Goal: Information Seeking & Learning: Learn about a topic

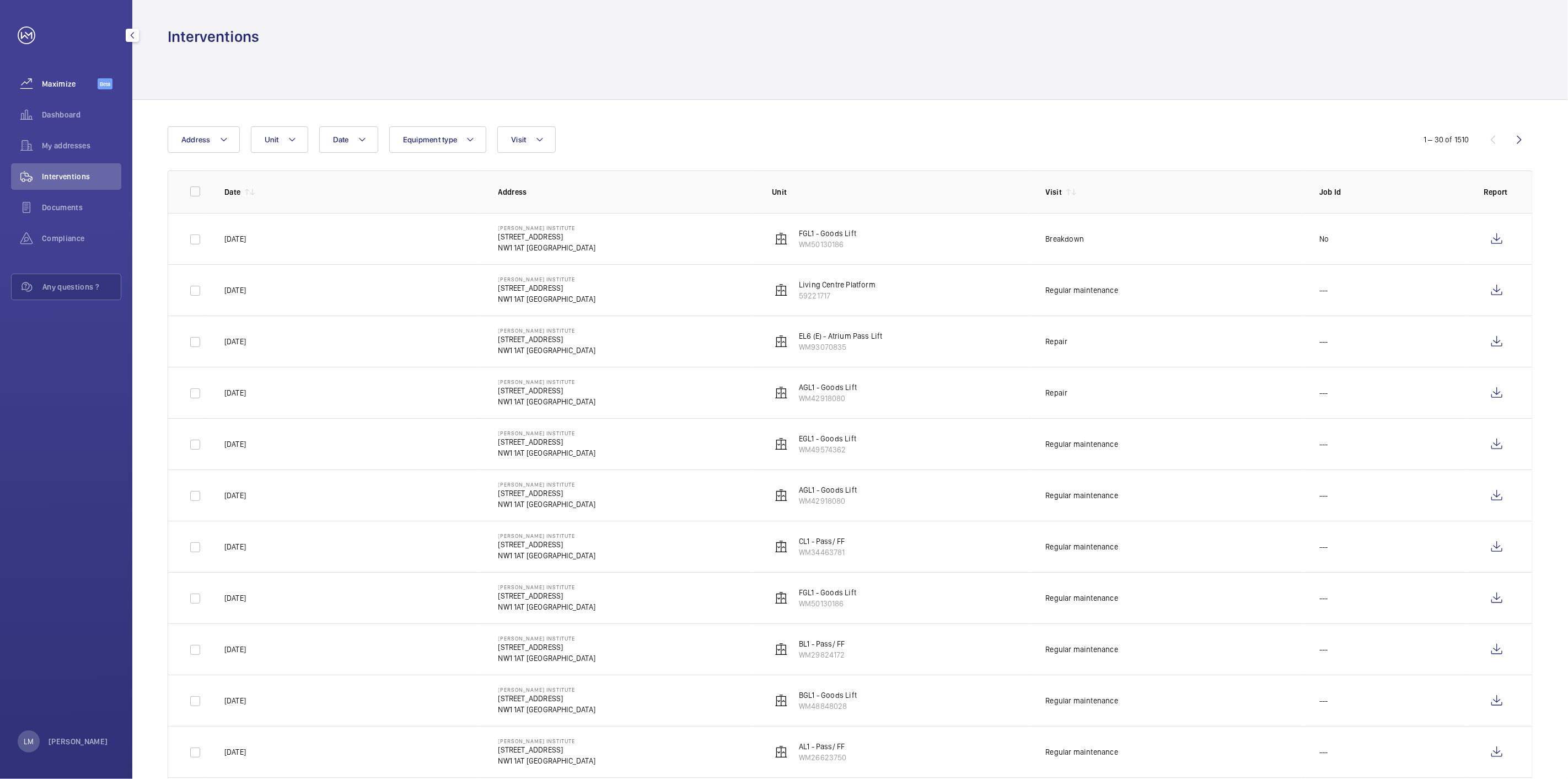
click at [50, 91] on div "Maximize Beta" at bounding box center [65, 83] width 110 height 26
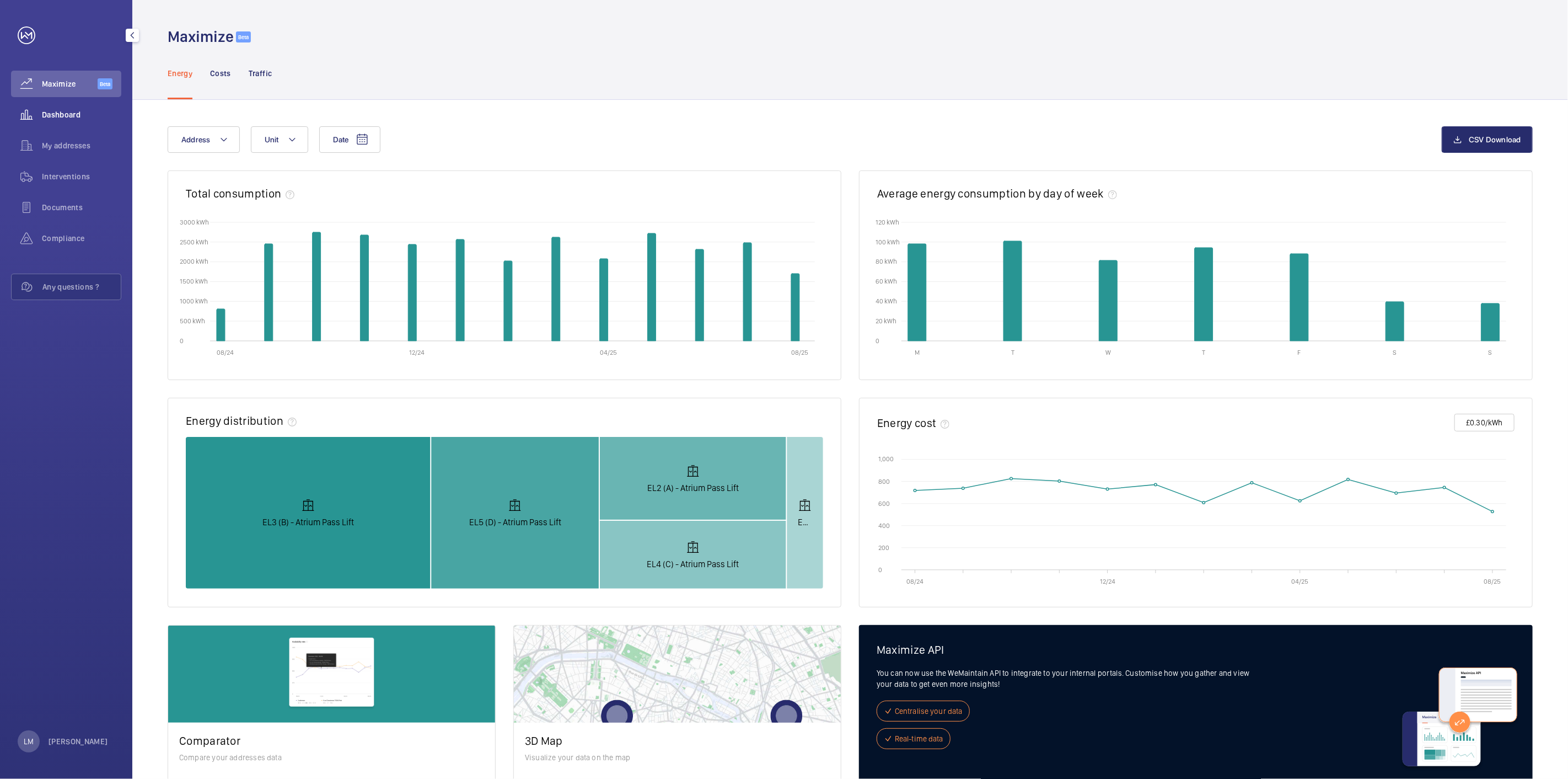
click at [59, 112] on span "Dashboard" at bounding box center [81, 114] width 79 height 11
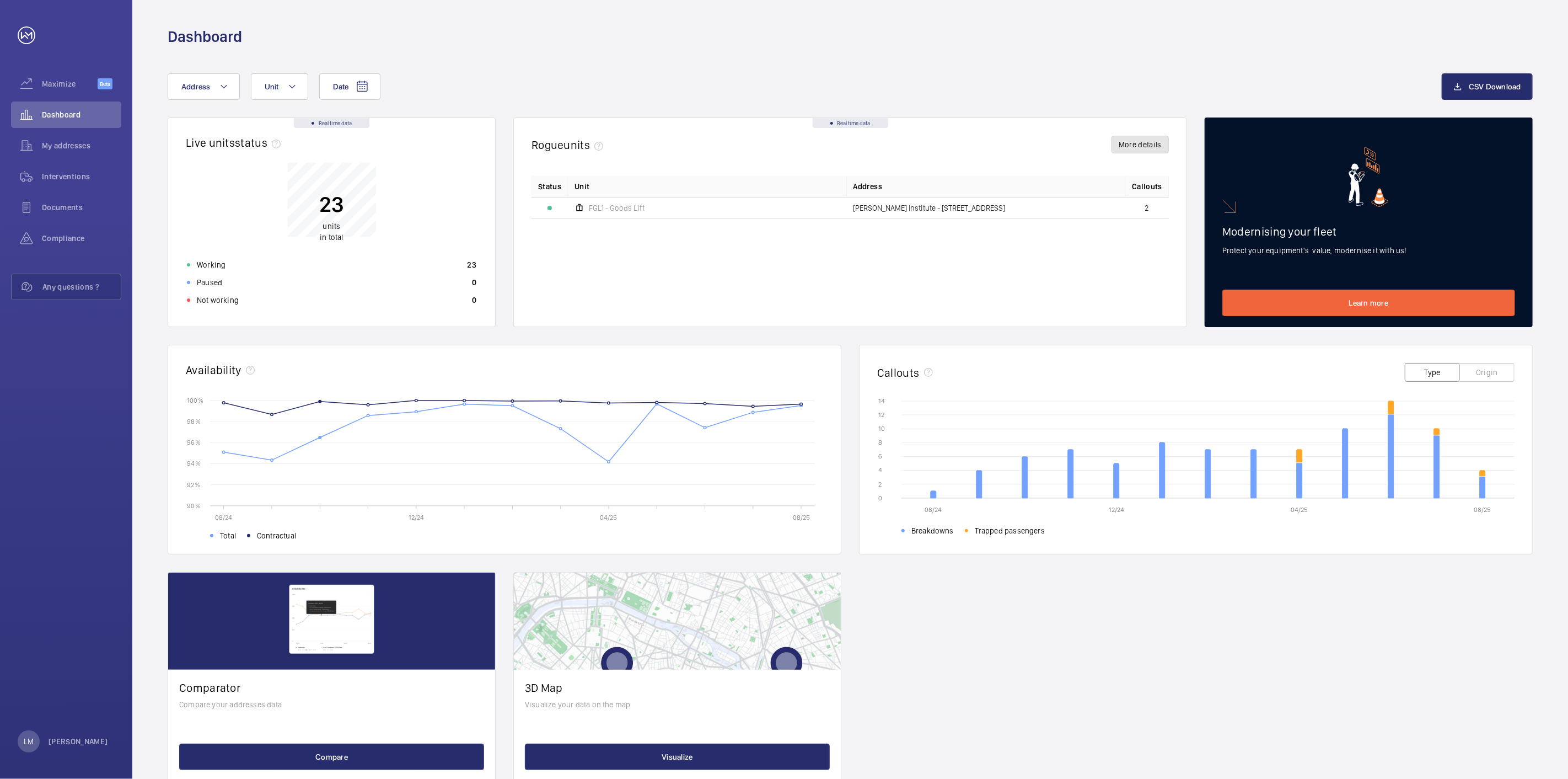
click at [1113, 150] on button "More details" at bounding box center [1140, 144] width 58 height 18
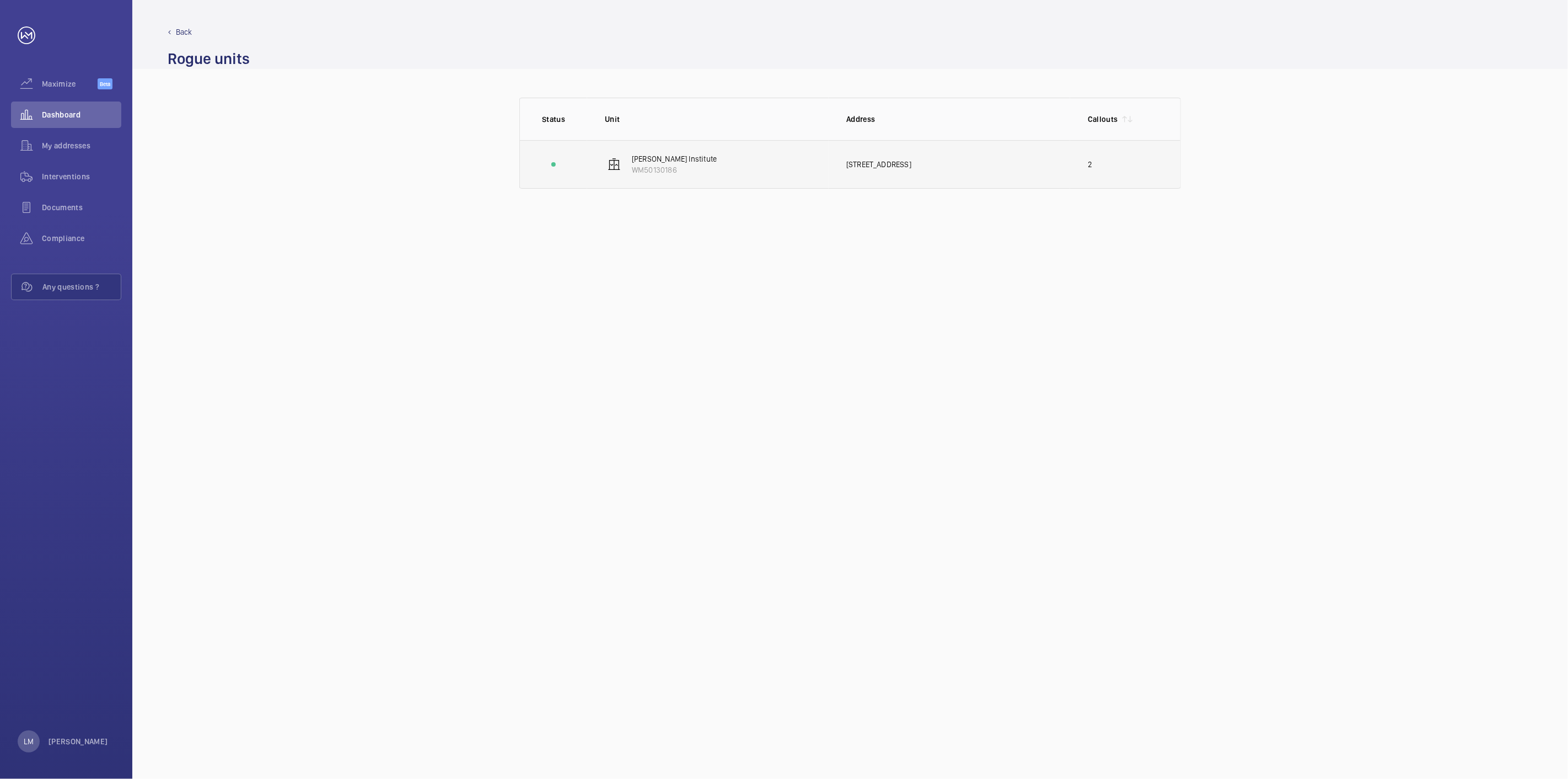
click at [876, 167] on div "[STREET_ADDRESS]" at bounding box center [958, 164] width 224 height 11
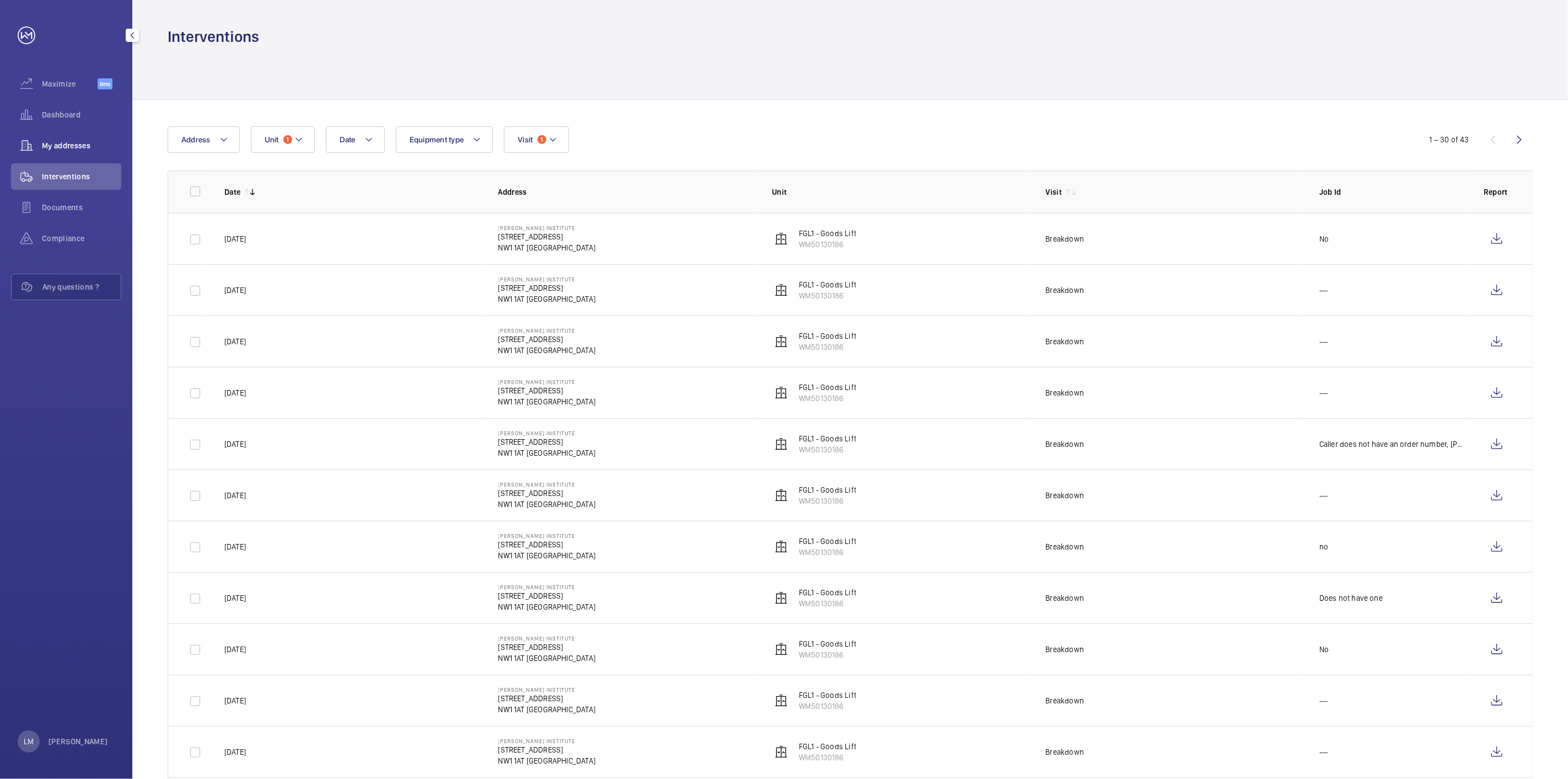
click at [58, 139] on div "My addresses" at bounding box center [65, 145] width 110 height 26
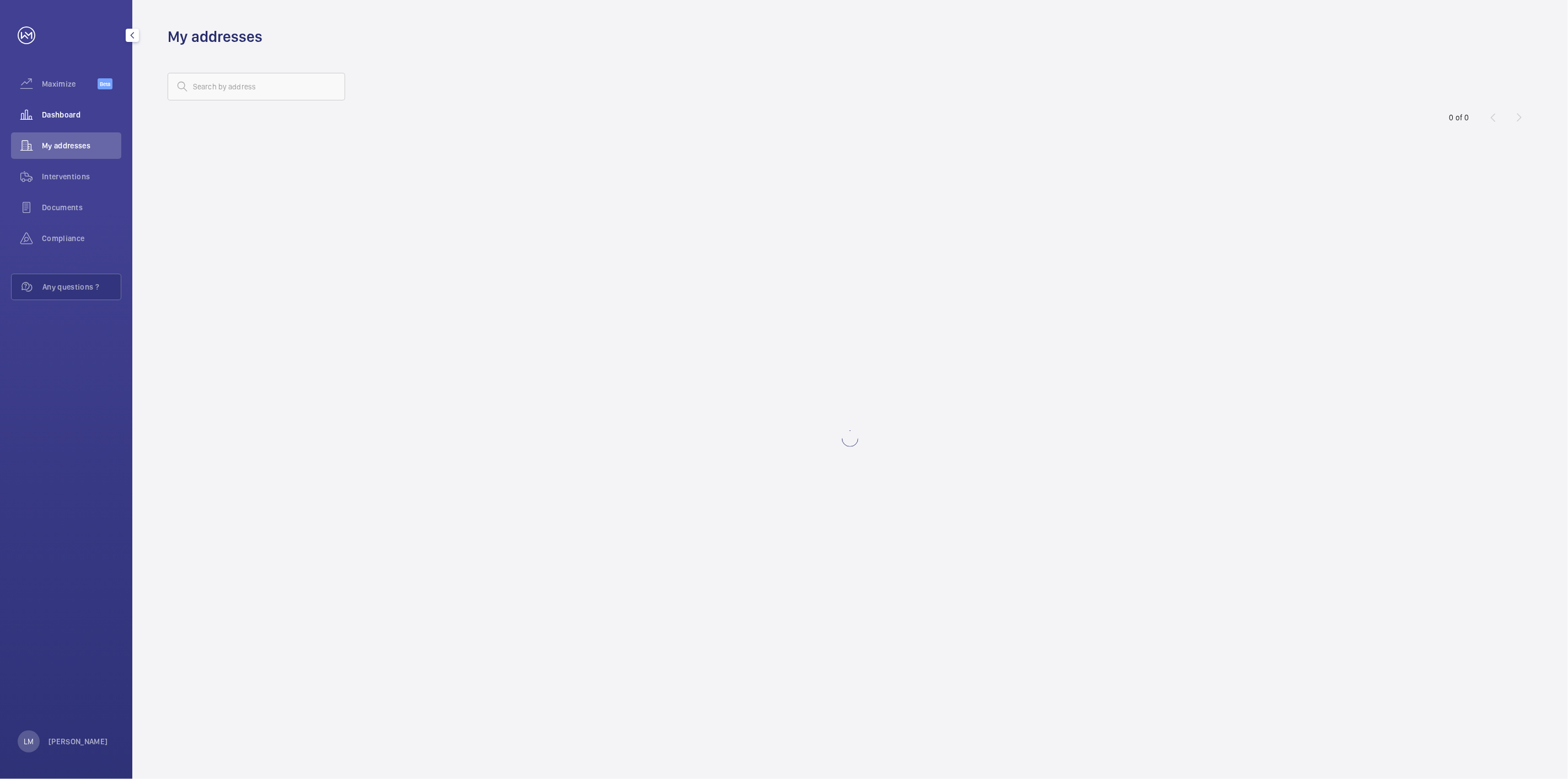
click at [63, 122] on div "Dashboard" at bounding box center [65, 114] width 110 height 26
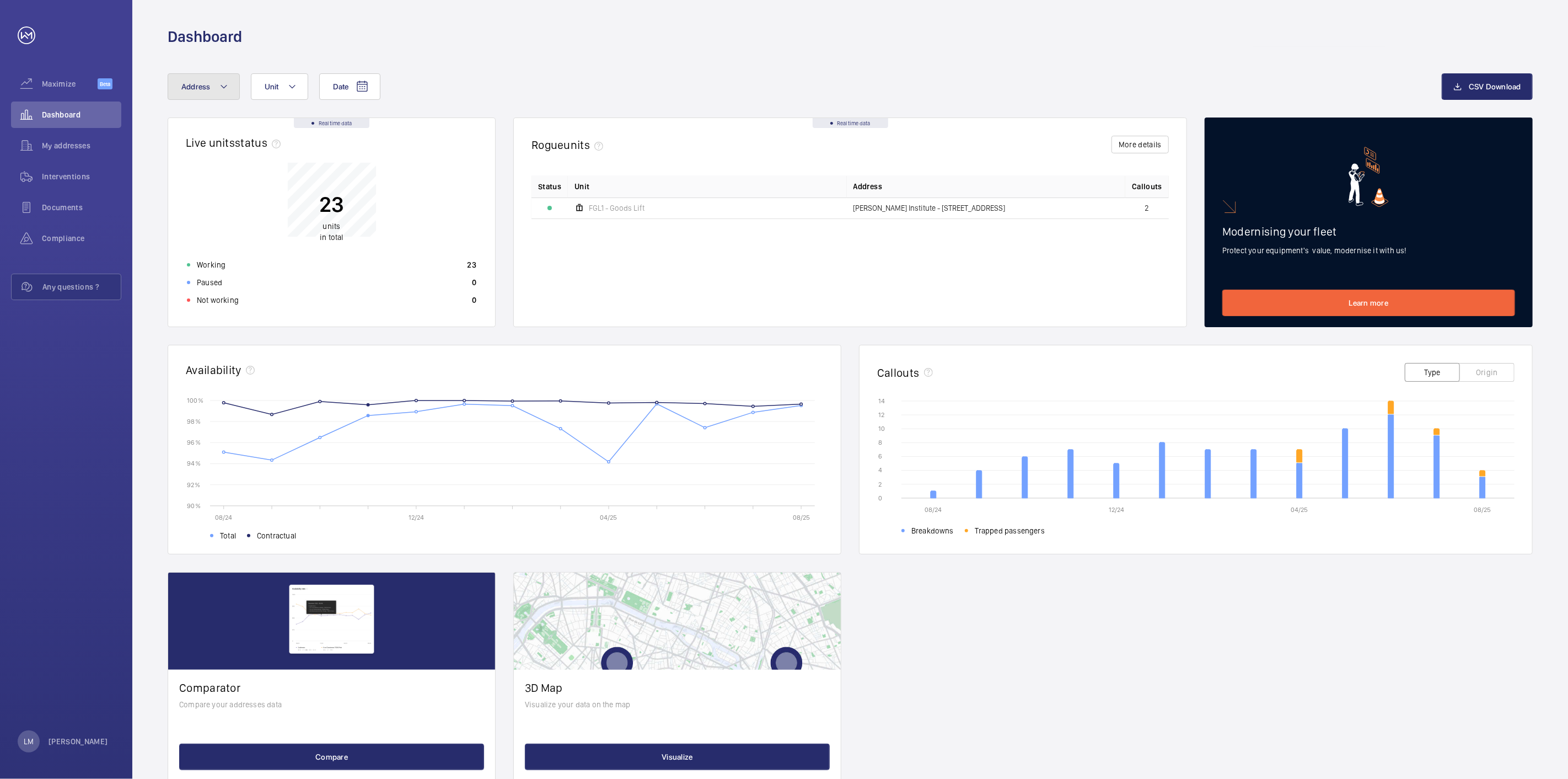
click at [232, 84] on button "Address" at bounding box center [204, 86] width 72 height 26
click at [78, 163] on div "Interventions" at bounding box center [65, 176] width 110 height 26
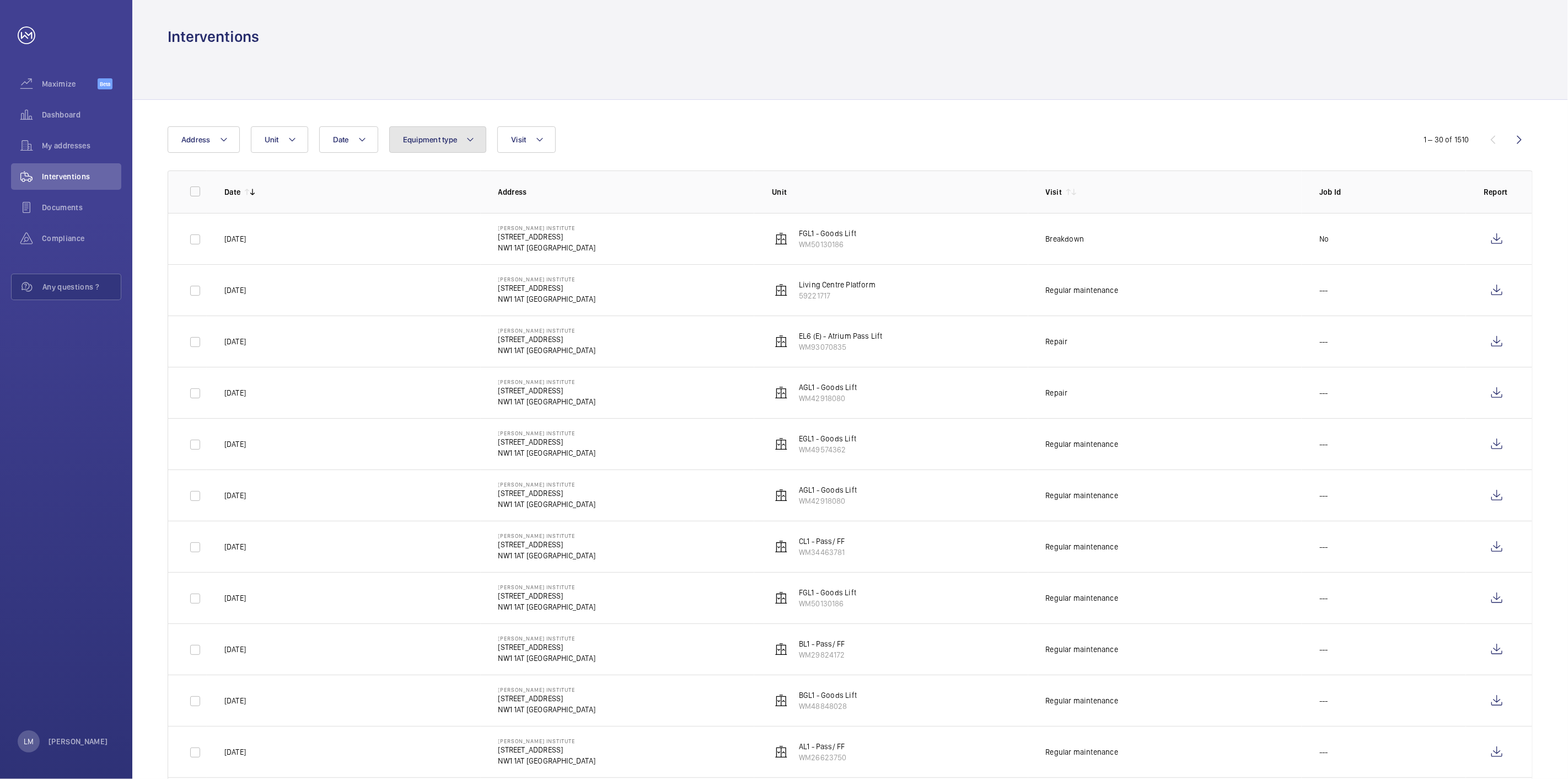
click at [456, 135] on span "Equipment type" at bounding box center [431, 139] width 55 height 9
click at [411, 139] on span "Equipment type" at bounding box center [431, 139] width 55 height 9
click at [518, 135] on span "Visit" at bounding box center [518, 139] width 15 height 9
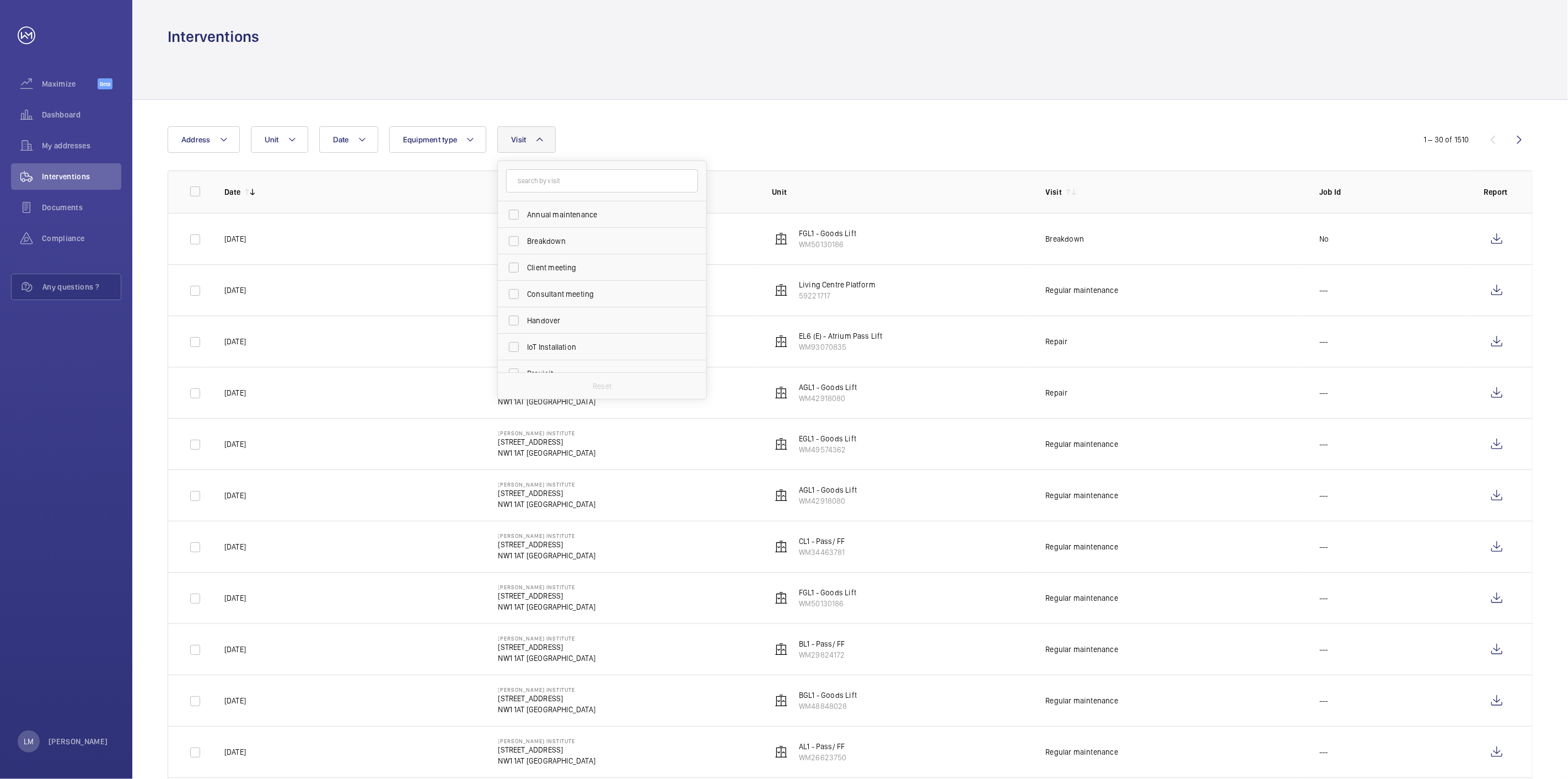
drag, startPoint x: 478, startPoint y: 77, endPoint x: 367, endPoint y: 79, distance: 111.0
click at [475, 77] on div at bounding box center [850, 73] width 1366 height 53
click at [69, 86] on span "Maximize" at bounding box center [69, 83] width 56 height 11
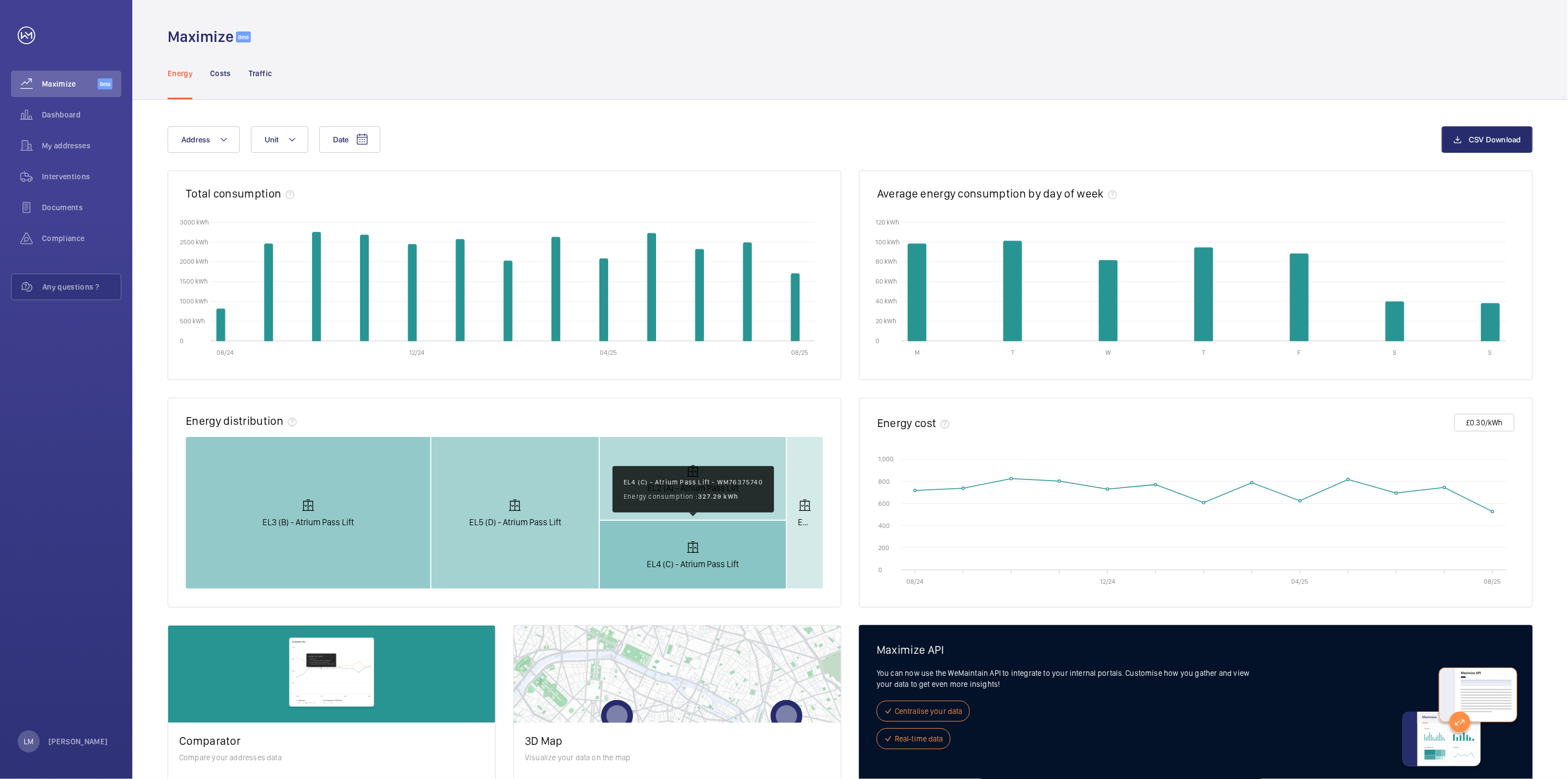
scroll to position [82, 0]
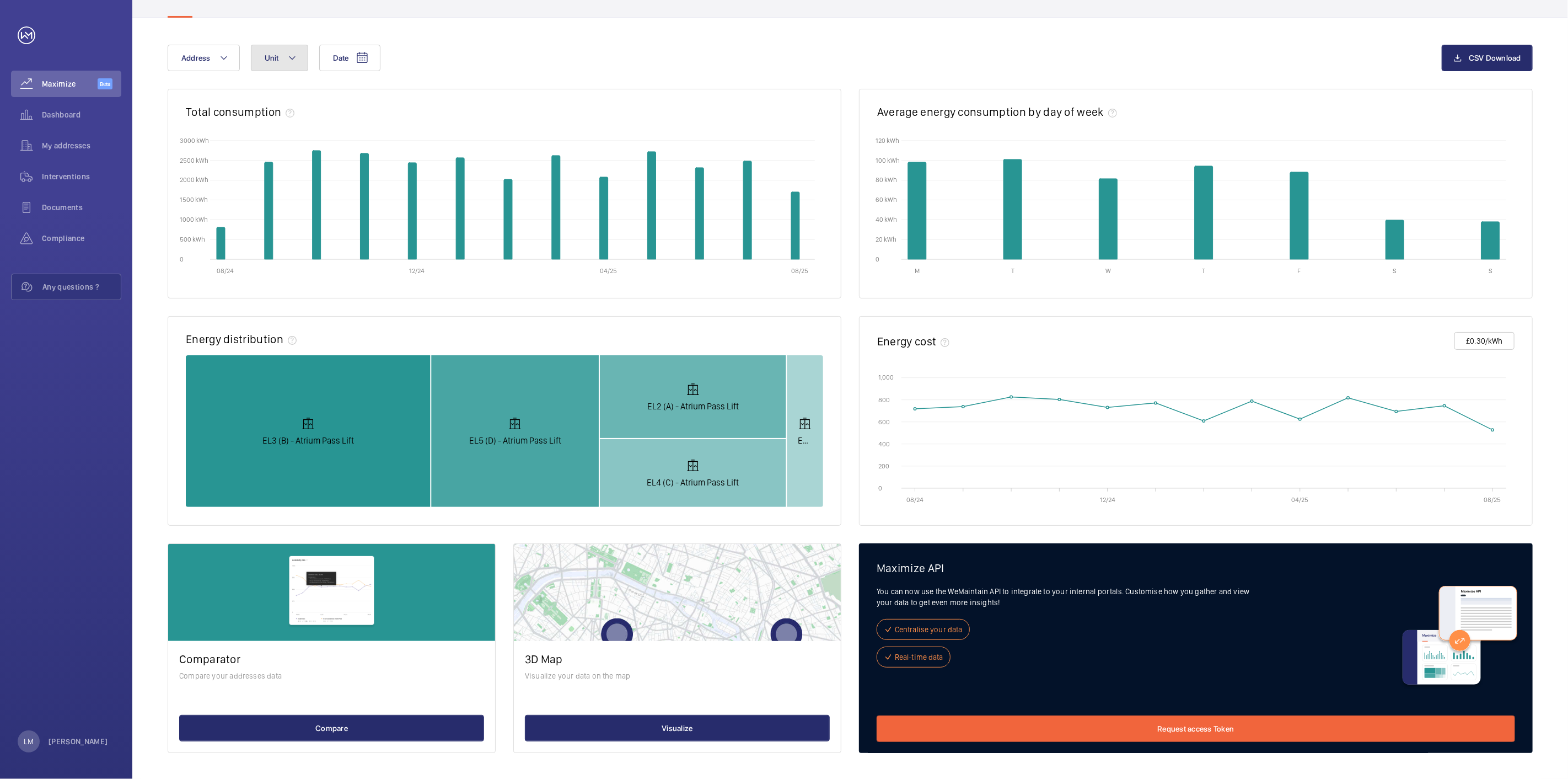
click at [272, 50] on button "Unit" at bounding box center [279, 58] width 58 height 26
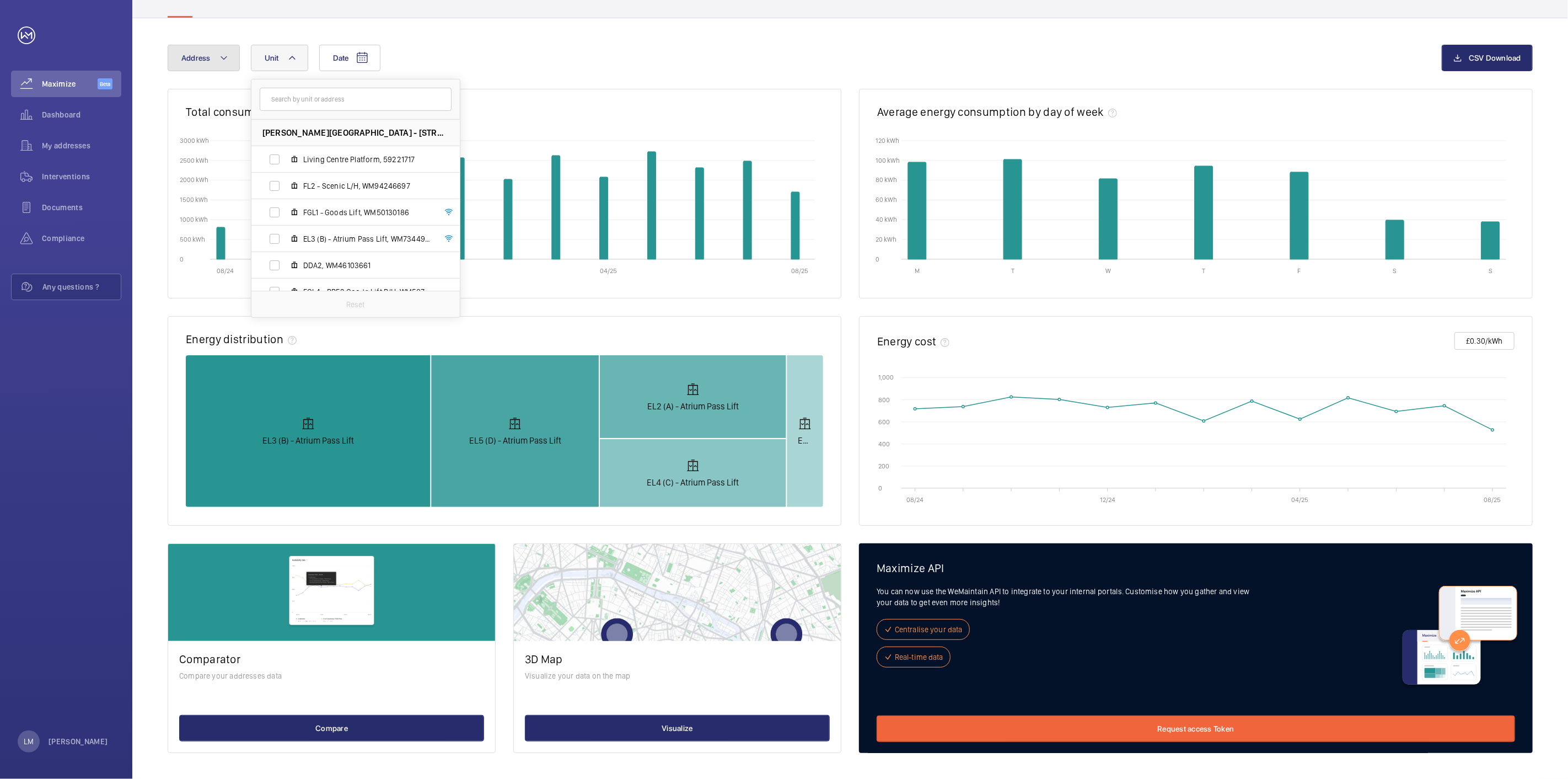
click at [222, 59] on mat-icon at bounding box center [224, 59] width 9 height 14
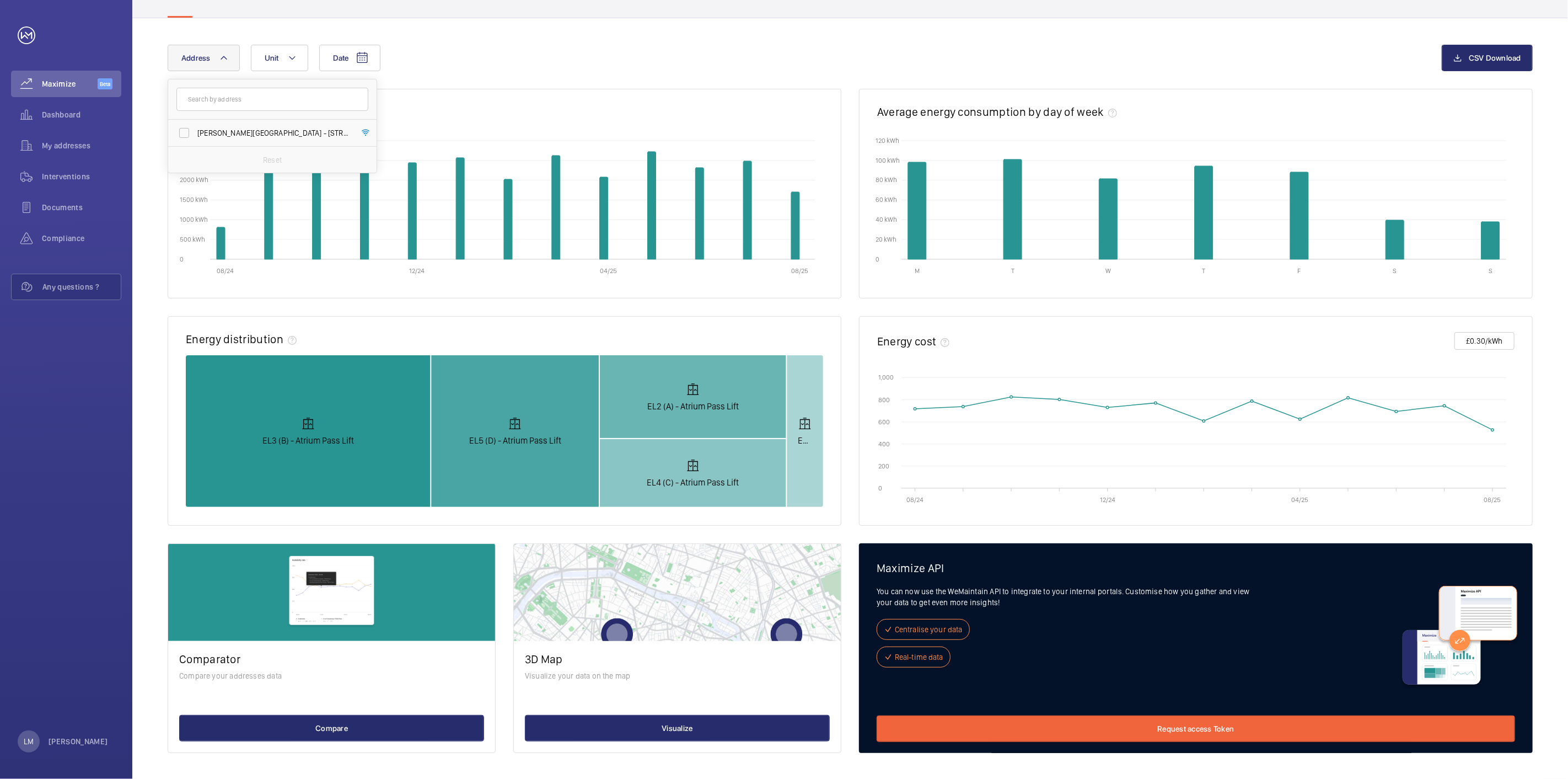
click at [464, 58] on div "Date Address [PERSON_NAME][GEOGRAPHIC_DATA] - [STREET_ADDRESS][GEOGRAPHIC_DATA]" at bounding box center [805, 58] width 1274 height 26
click at [62, 108] on div "Dashboard" at bounding box center [65, 114] width 110 height 26
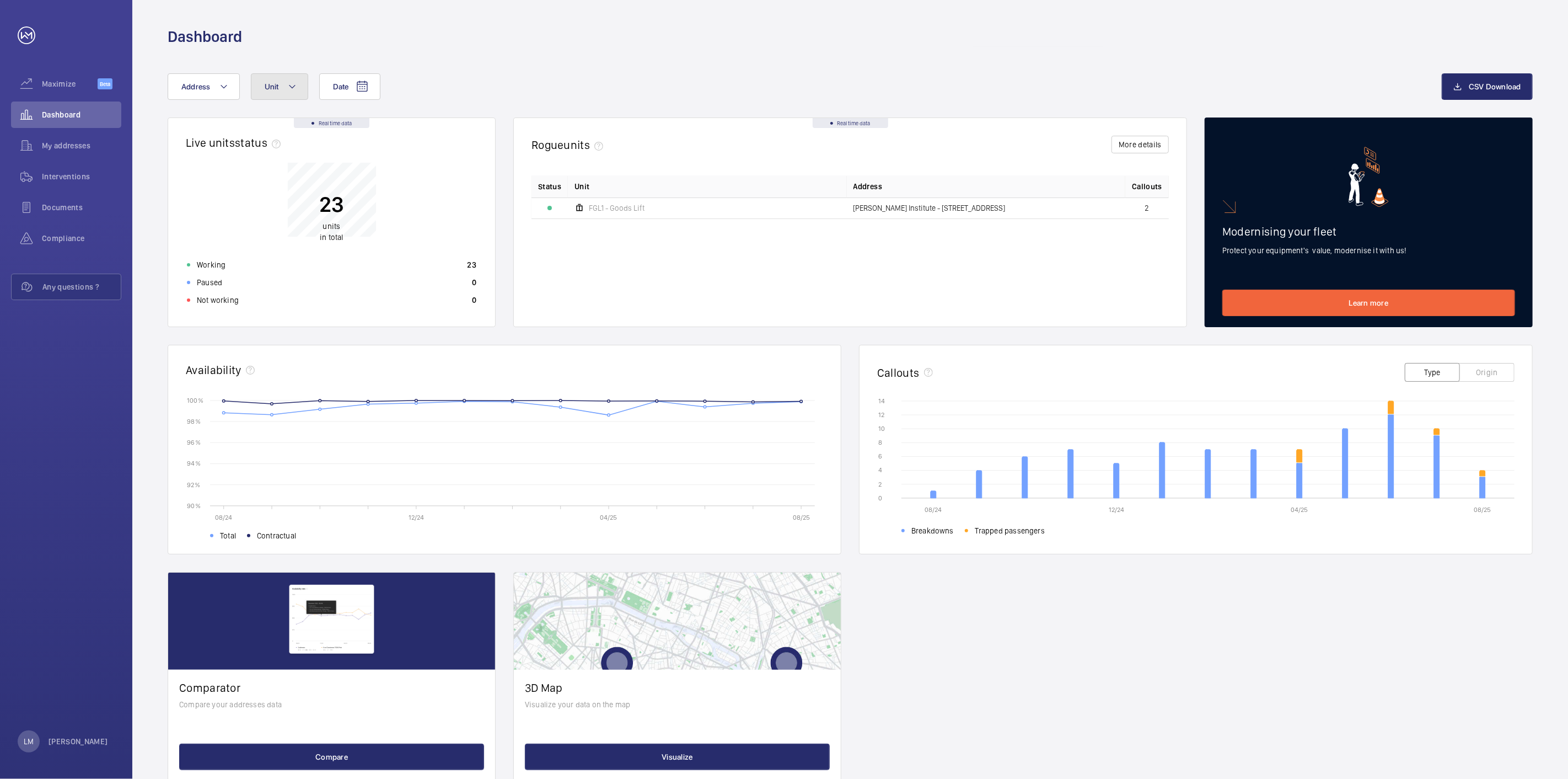
click at [305, 82] on button "Unit" at bounding box center [279, 86] width 58 height 26
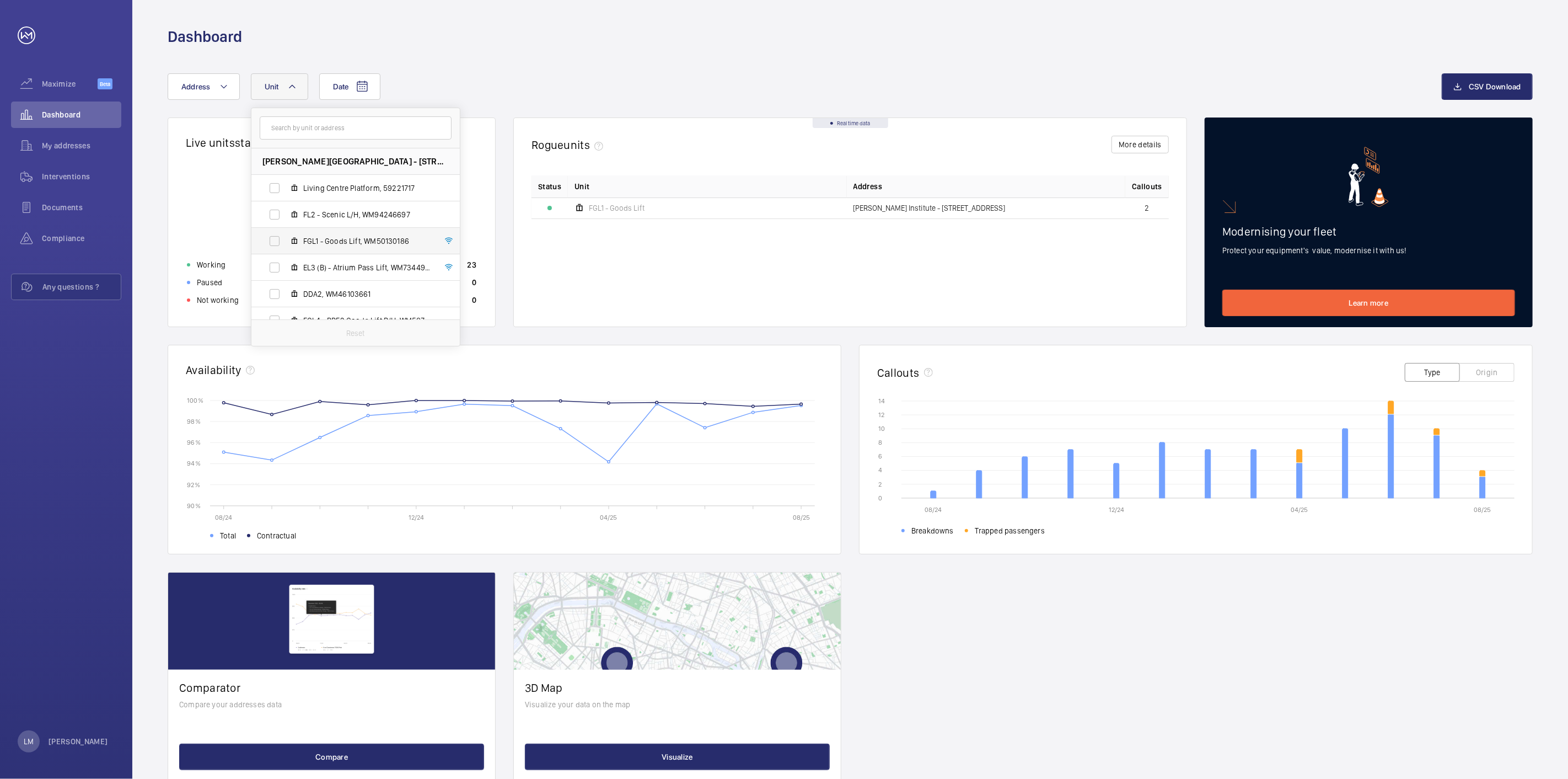
click at [286, 240] on label "FGL1 - Goods Lift, WM50130186" at bounding box center [347, 240] width 190 height 26
click at [286, 240] on input "FGL1 - Goods Lift, WM50130186" at bounding box center [274, 241] width 22 height 22
checkbox input "true"
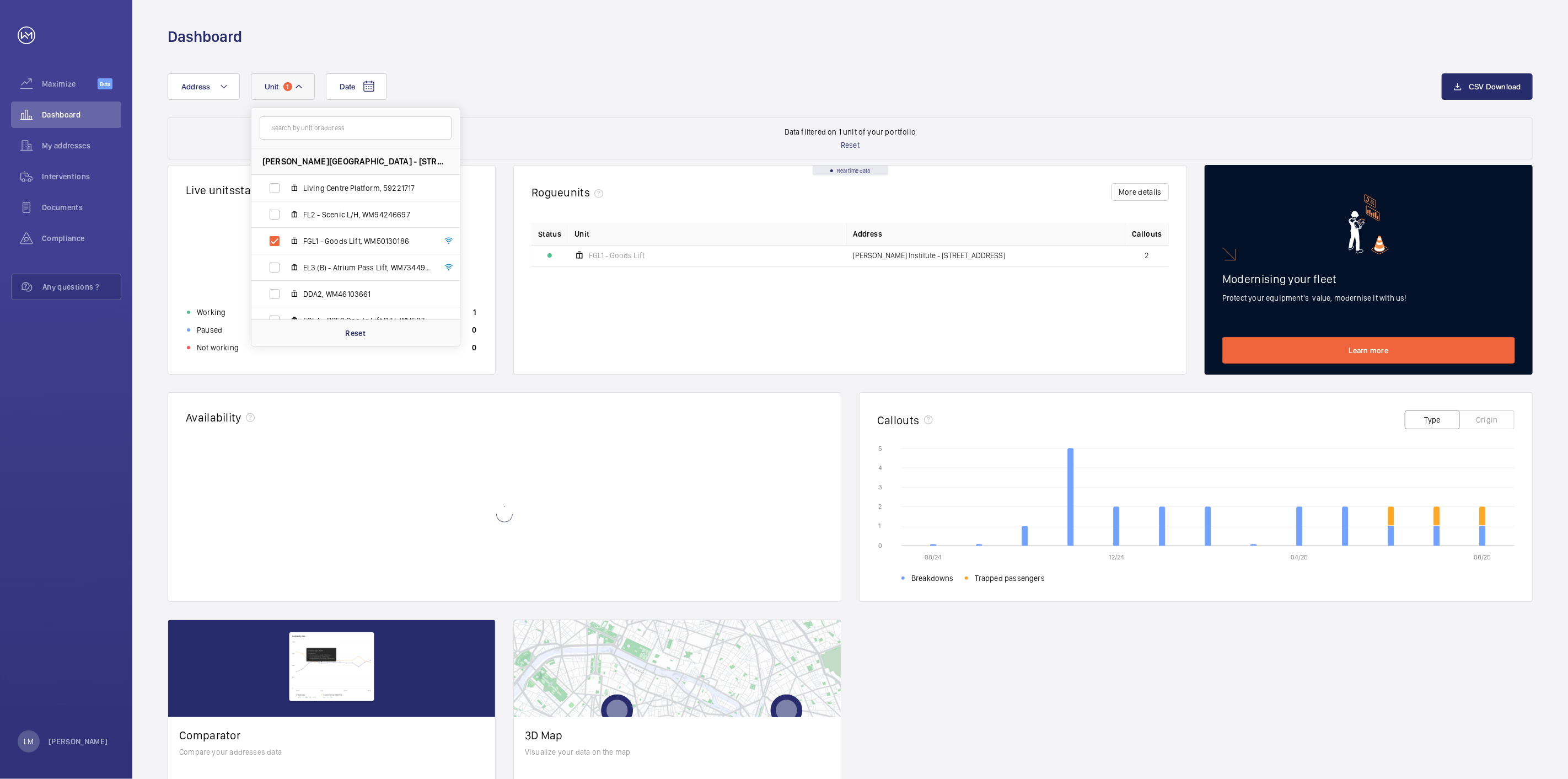
click at [636, 90] on div "Date Address [STREET_ADDRESS][PERSON_NAME] Living Centre Platform, 59221717 FL2…" at bounding box center [805, 86] width 1274 height 26
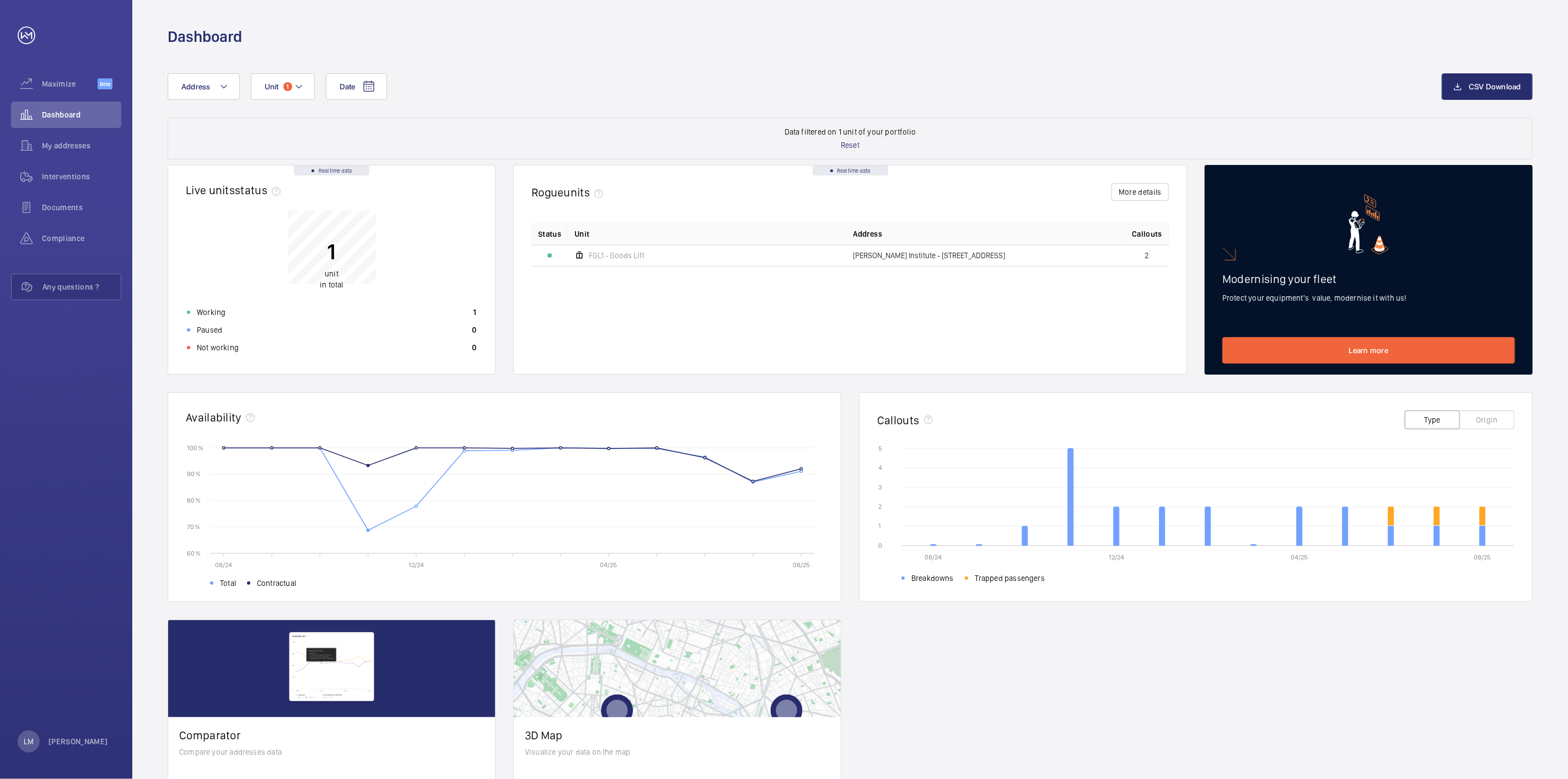
click at [362, 531] on rect at bounding box center [521, 501] width 605 height 105
click at [365, 529] on rect at bounding box center [521, 501] width 605 height 105
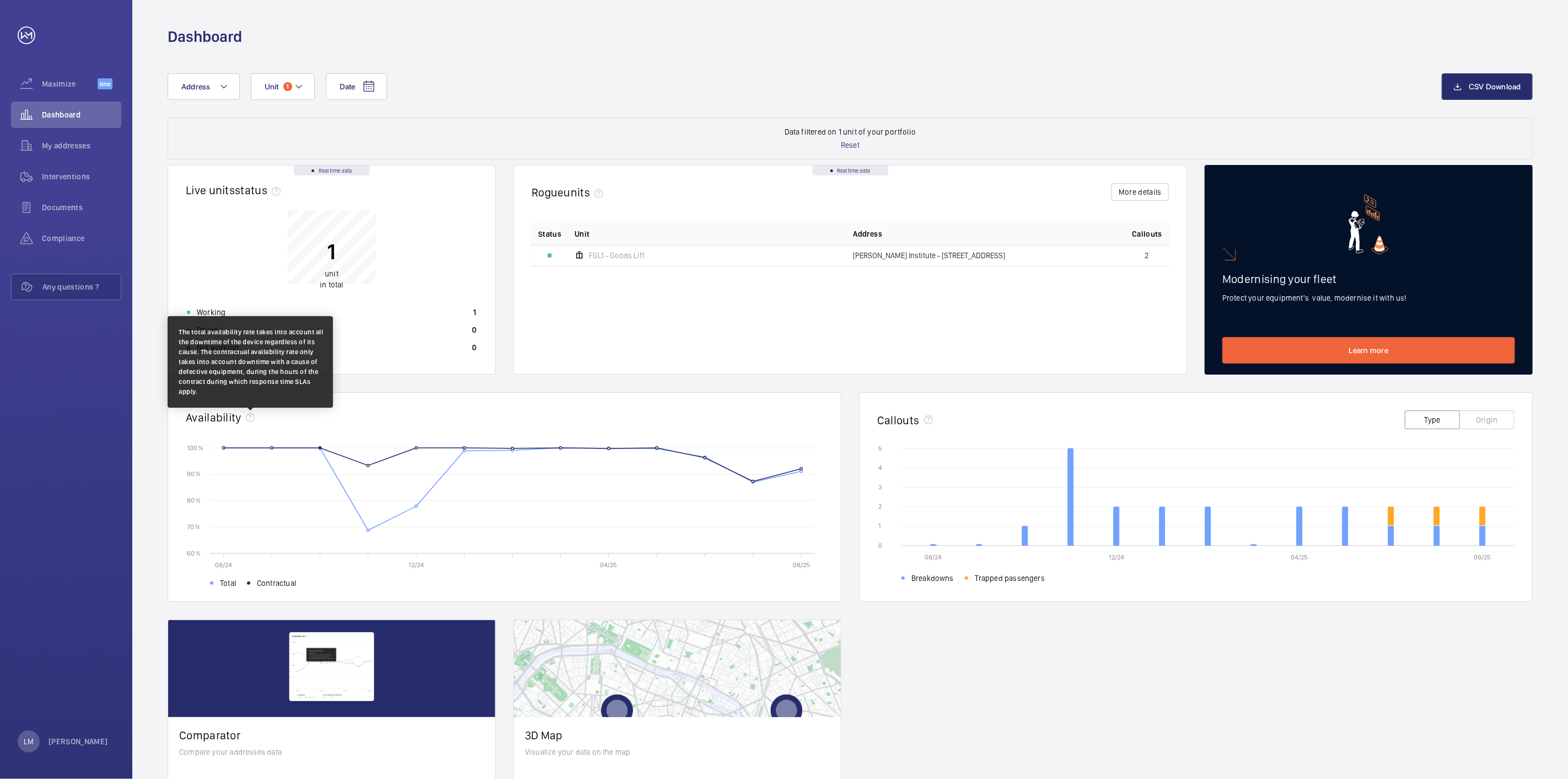
click at [246, 417] on mat-icon at bounding box center [250, 417] width 9 height 9
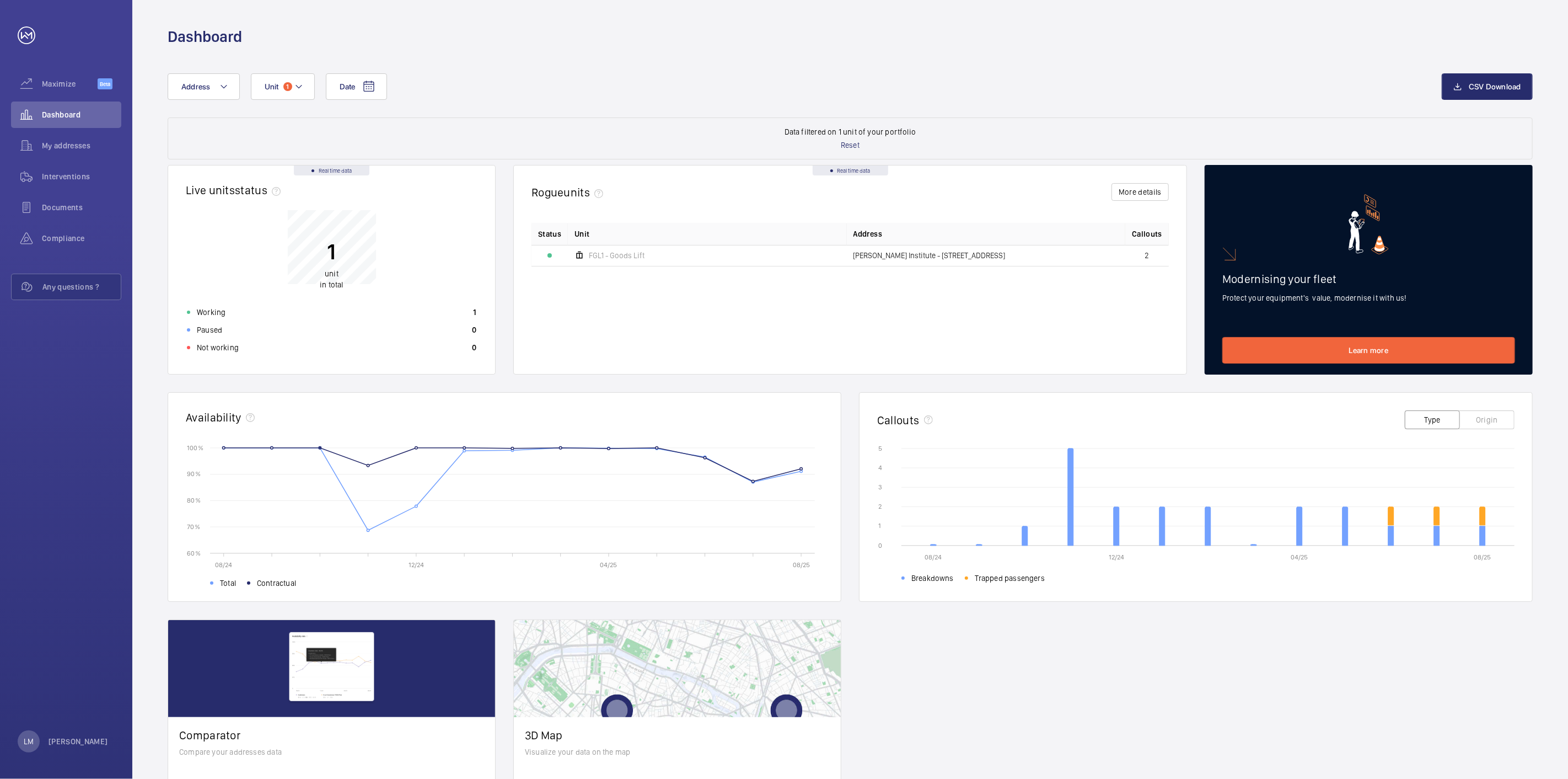
click at [394, 414] on div "Availability" at bounding box center [504, 417] width 638 height 14
click at [1073, 487] on icon at bounding box center [1071, 496] width 6 height 97
click at [1486, 415] on button "Origin" at bounding box center [1487, 419] width 55 height 19
click at [272, 83] on span "Unit" at bounding box center [271, 86] width 15 height 9
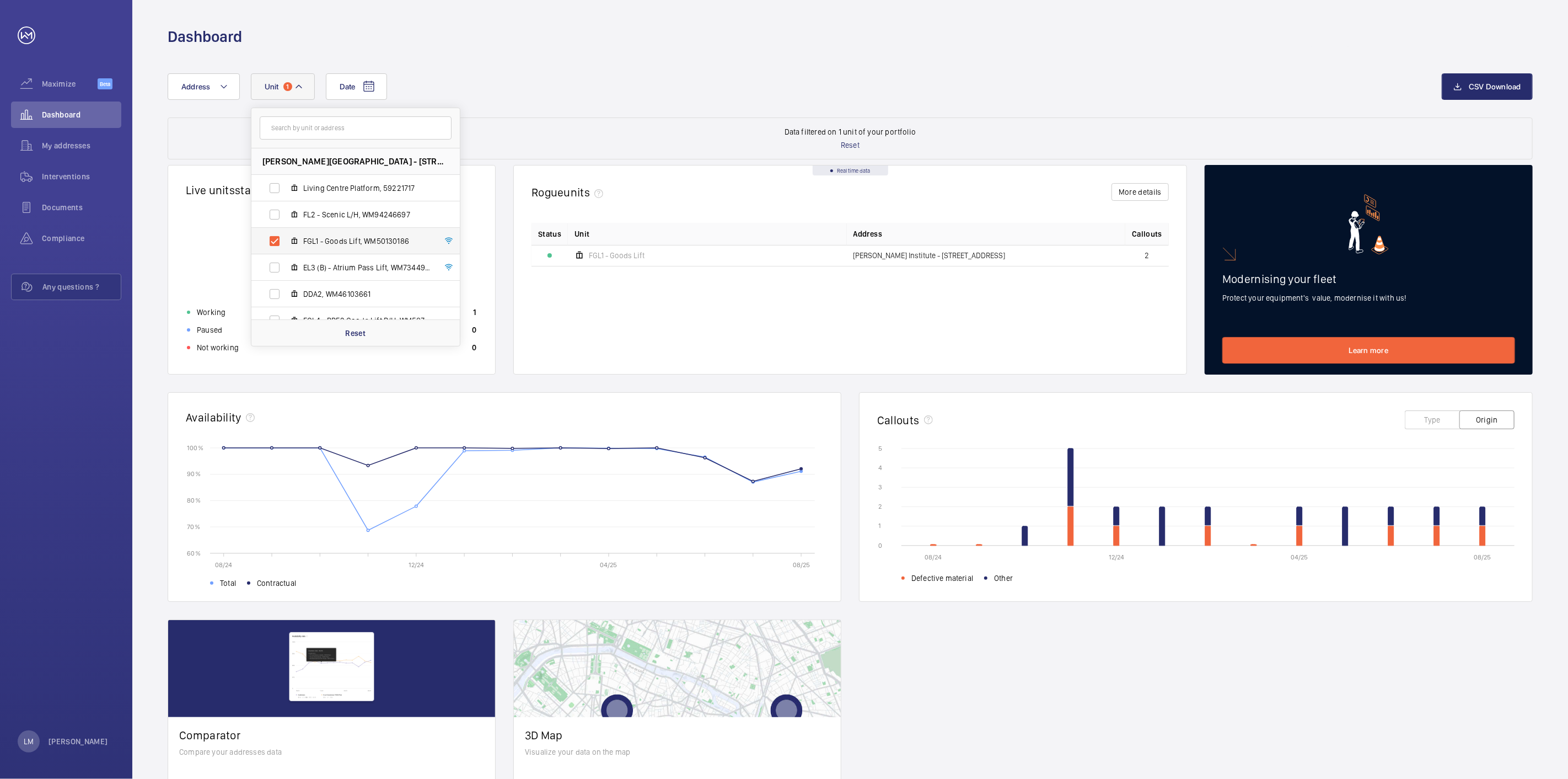
click at [307, 241] on span "FGL1 - Goods Lift, WM50130186" at bounding box center [367, 240] width 128 height 11
click at [286, 241] on input "FGL1 - Goods Lift, WM50130186" at bounding box center [274, 241] width 22 height 22
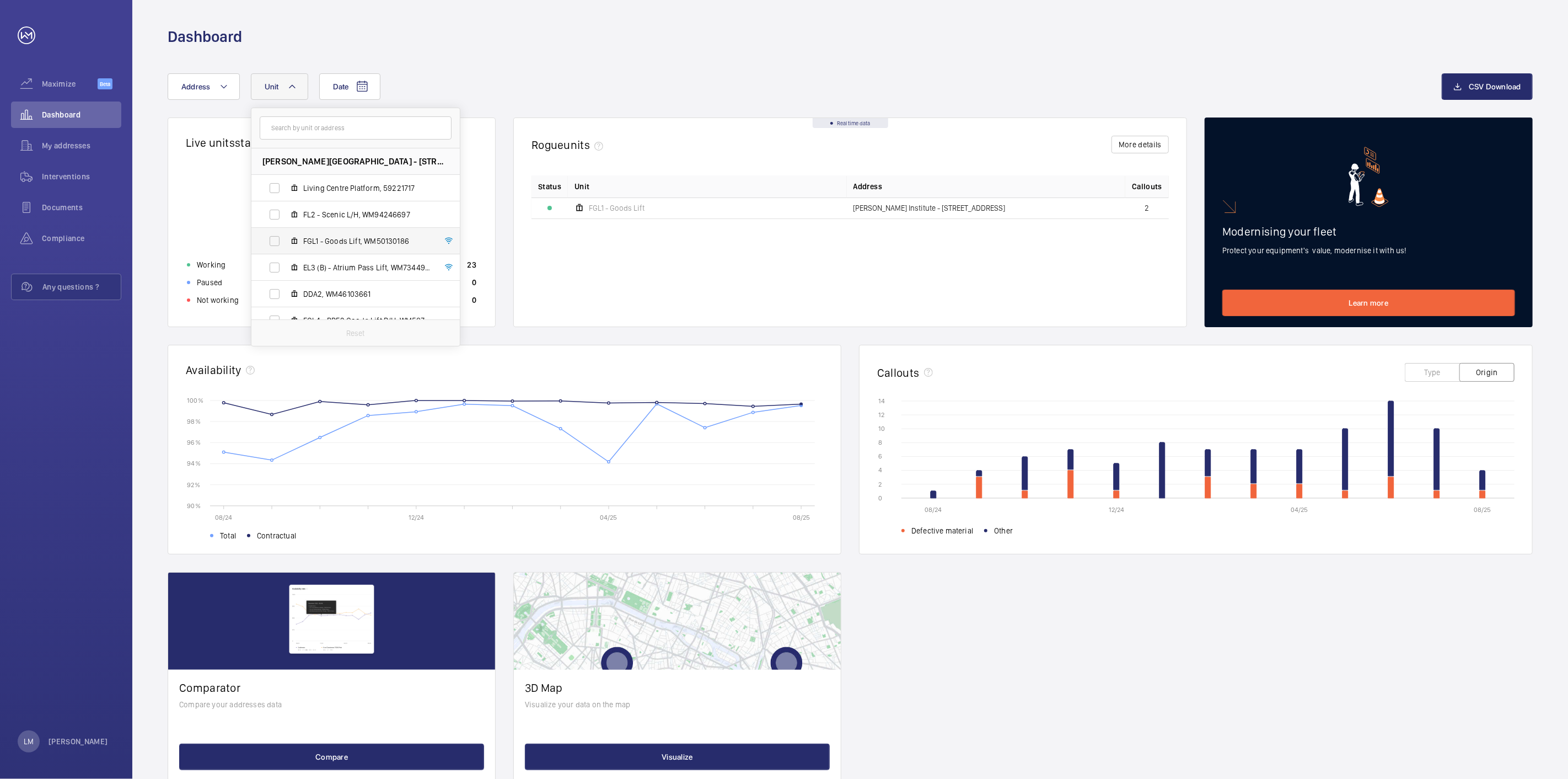
click at [320, 238] on span "FGL1 - Goods Lift, WM50130186" at bounding box center [367, 240] width 128 height 11
click at [286, 238] on input "FGL1 - Goods Lift, WM50130186" at bounding box center [274, 241] width 22 height 22
checkbox input "true"
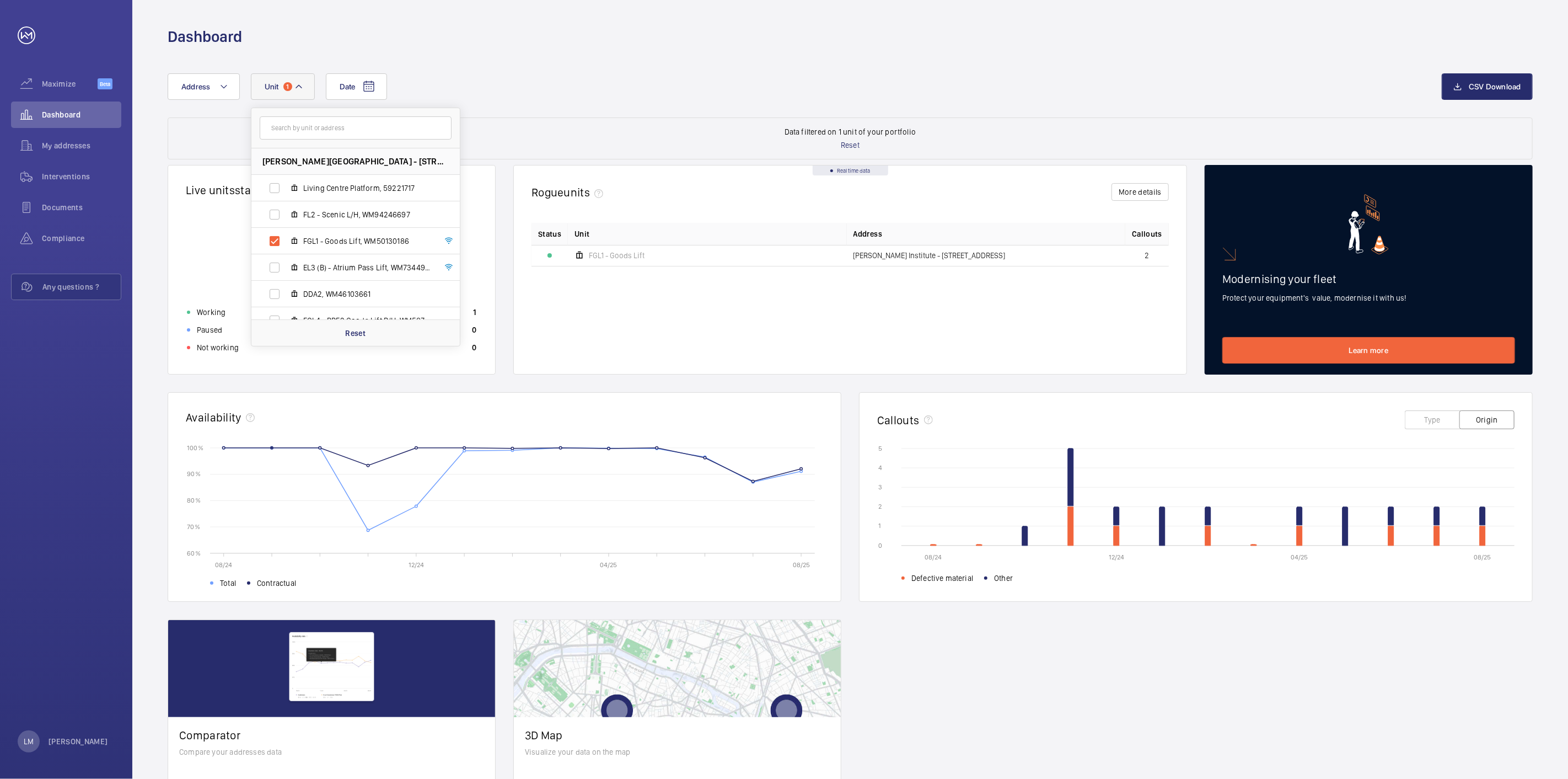
click at [211, 581] on span at bounding box center [211, 582] width 3 height 3
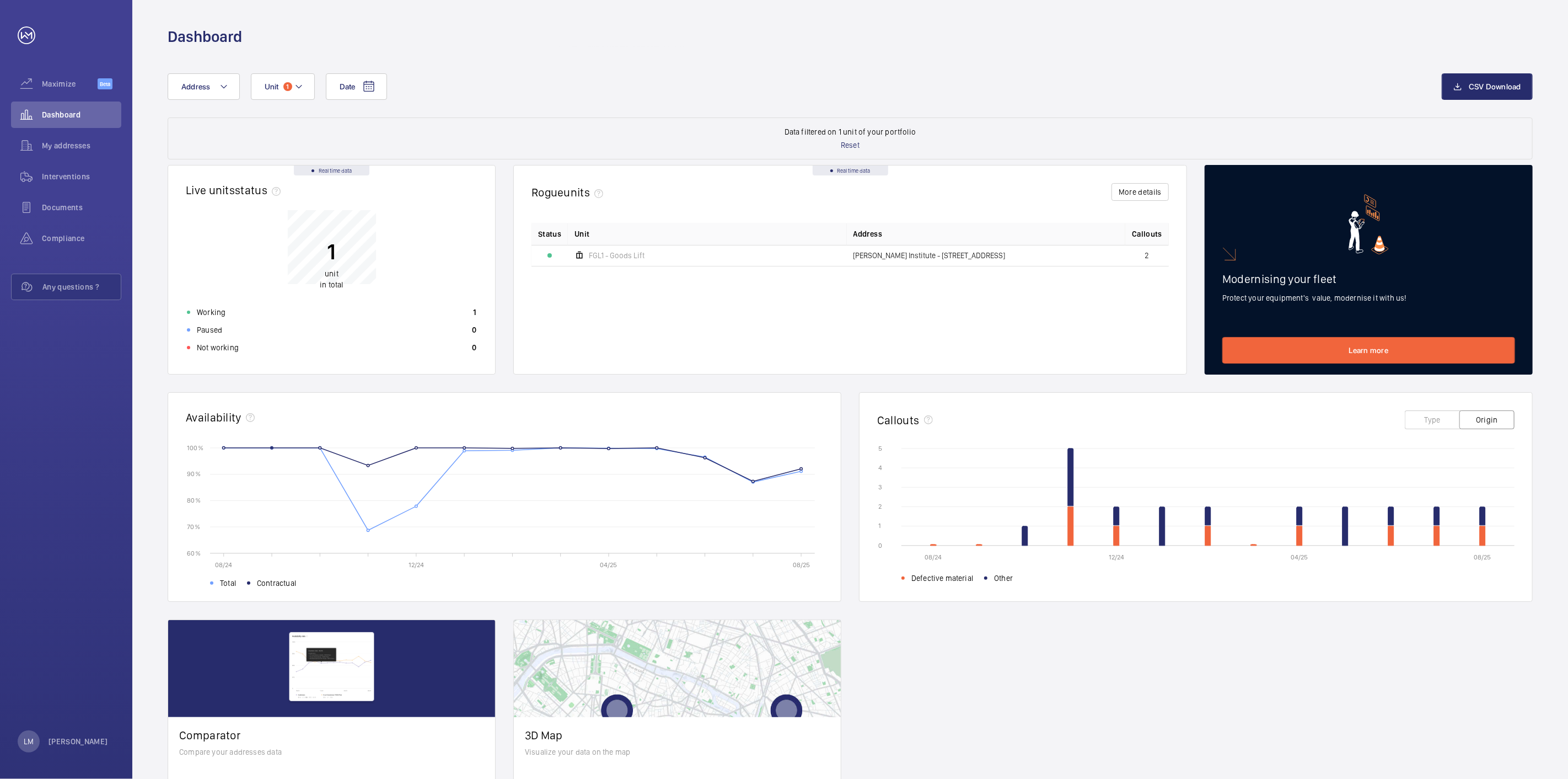
click at [211, 581] on span at bounding box center [211, 582] width 3 height 3
click at [1427, 418] on button "Type" at bounding box center [1432, 419] width 55 height 19
click at [367, 536] on rect at bounding box center [521, 501] width 605 height 105
click at [367, 534] on rect at bounding box center [521, 501] width 605 height 105
